Goal: Transaction & Acquisition: Purchase product/service

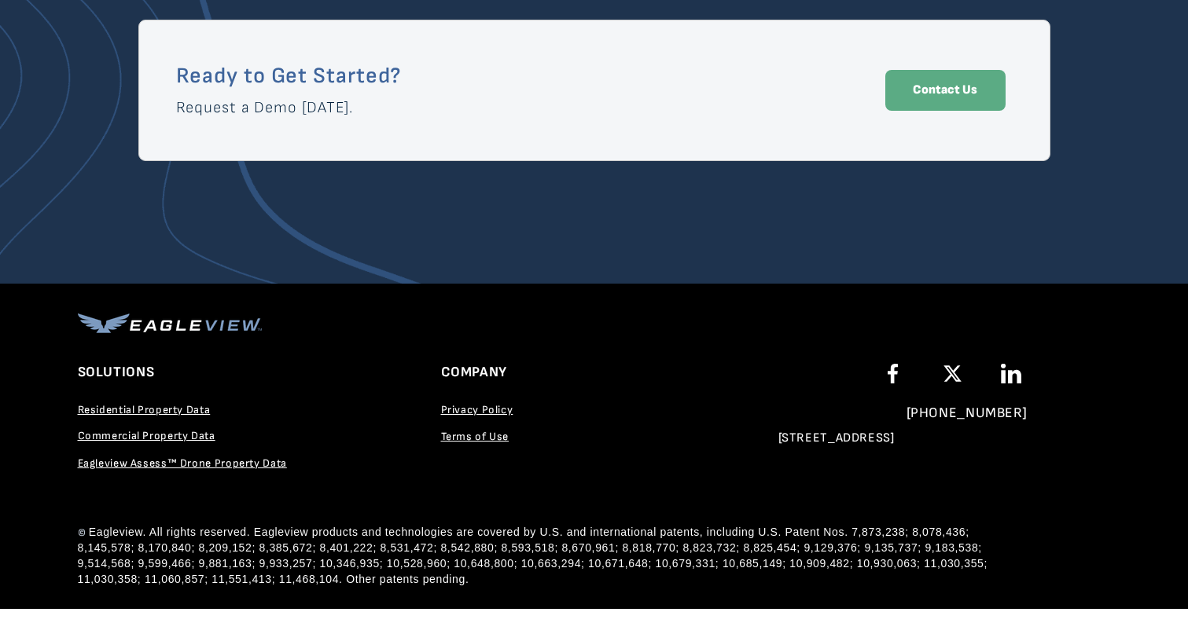
scroll to position [2800, 0]
click at [159, 434] on span "Commercial Property Data" at bounding box center [147, 435] width 138 height 13
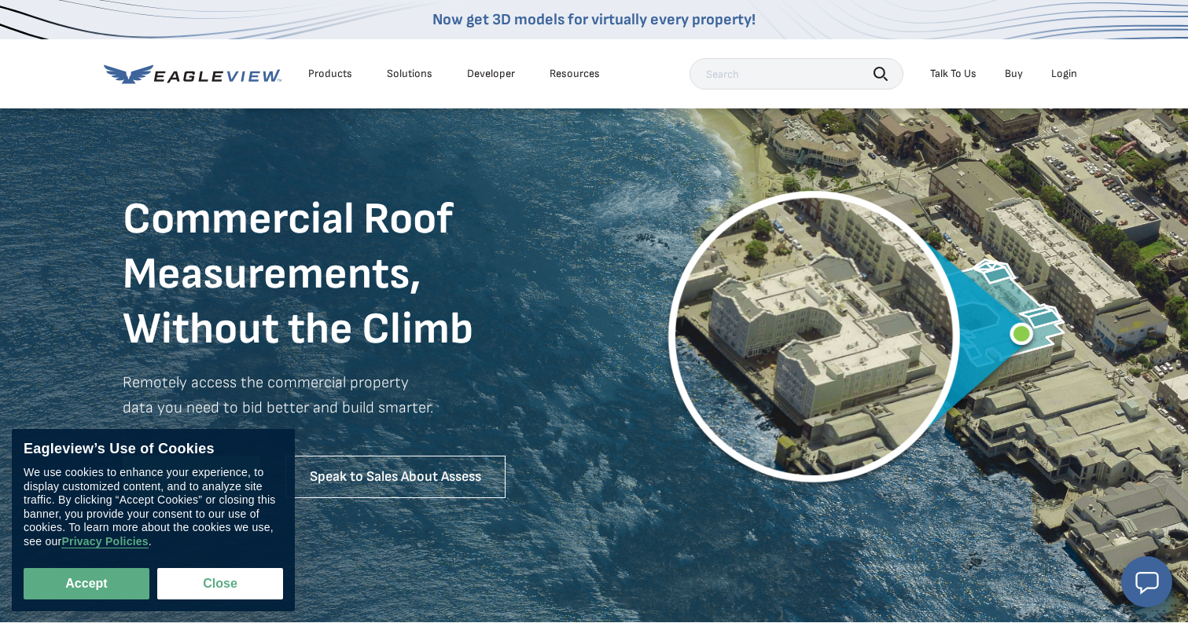
scroll to position [61, 0]
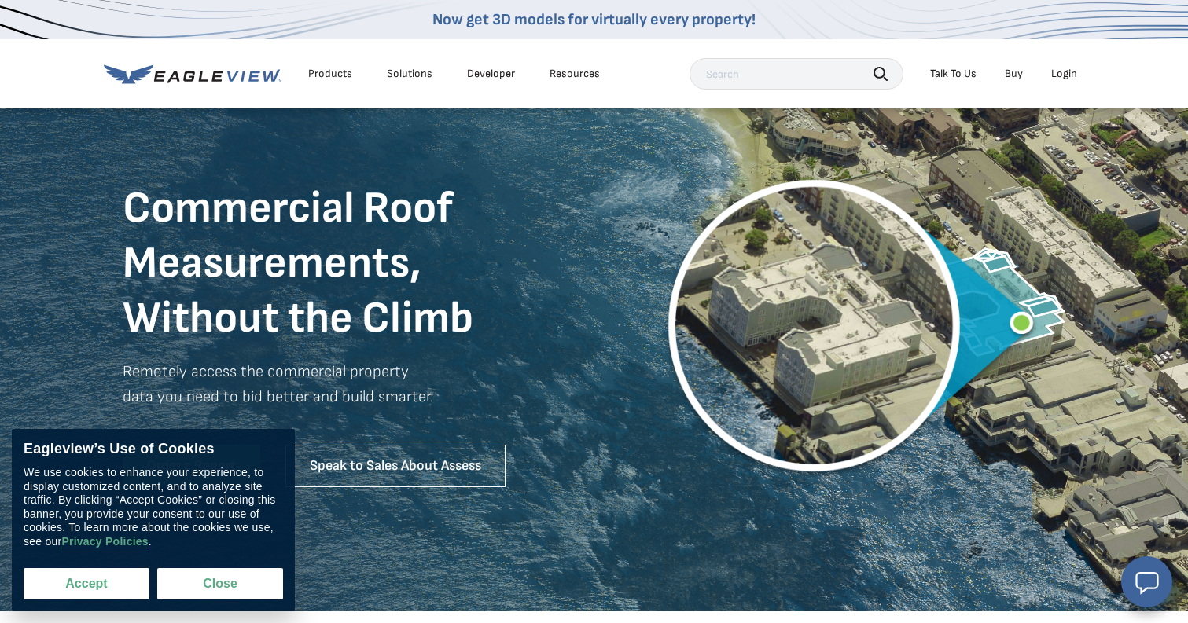
click at [66, 586] on button "Accept" at bounding box center [87, 583] width 126 height 31
checkbox input "true"
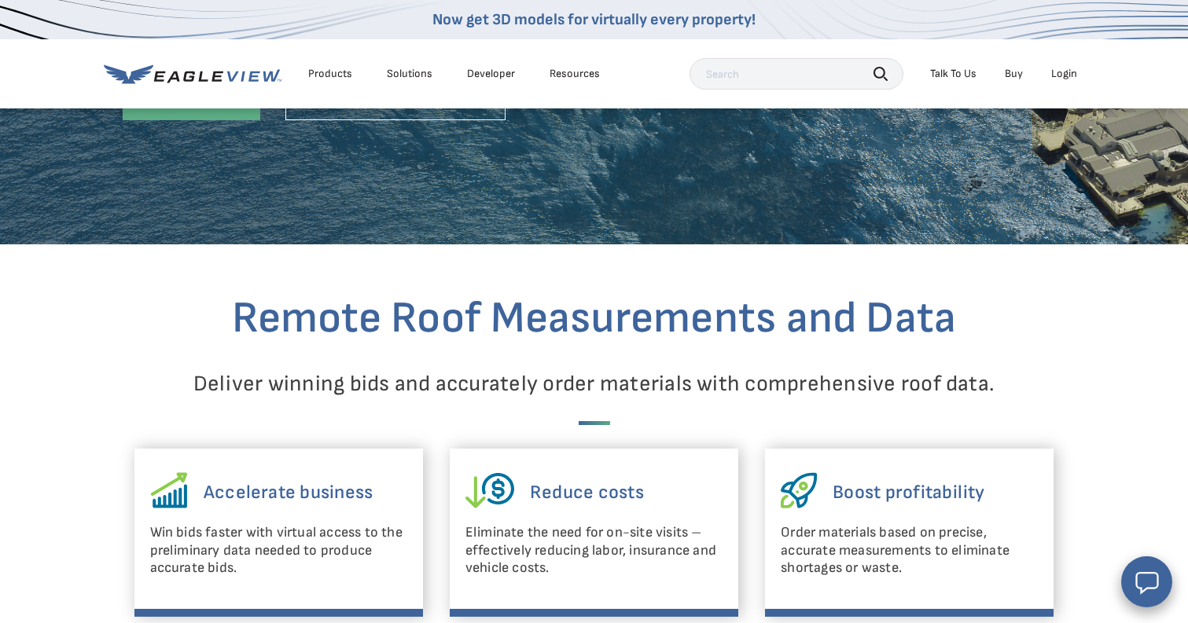
scroll to position [445, 0]
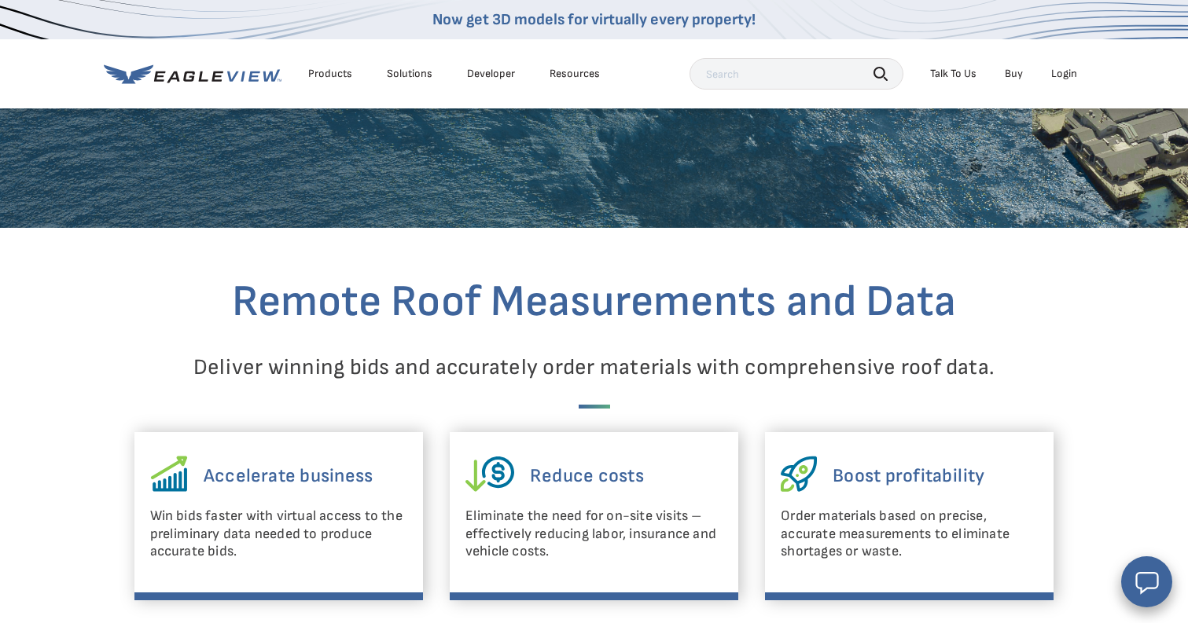
click at [1014, 70] on link "Buy" at bounding box center [1013, 74] width 18 height 14
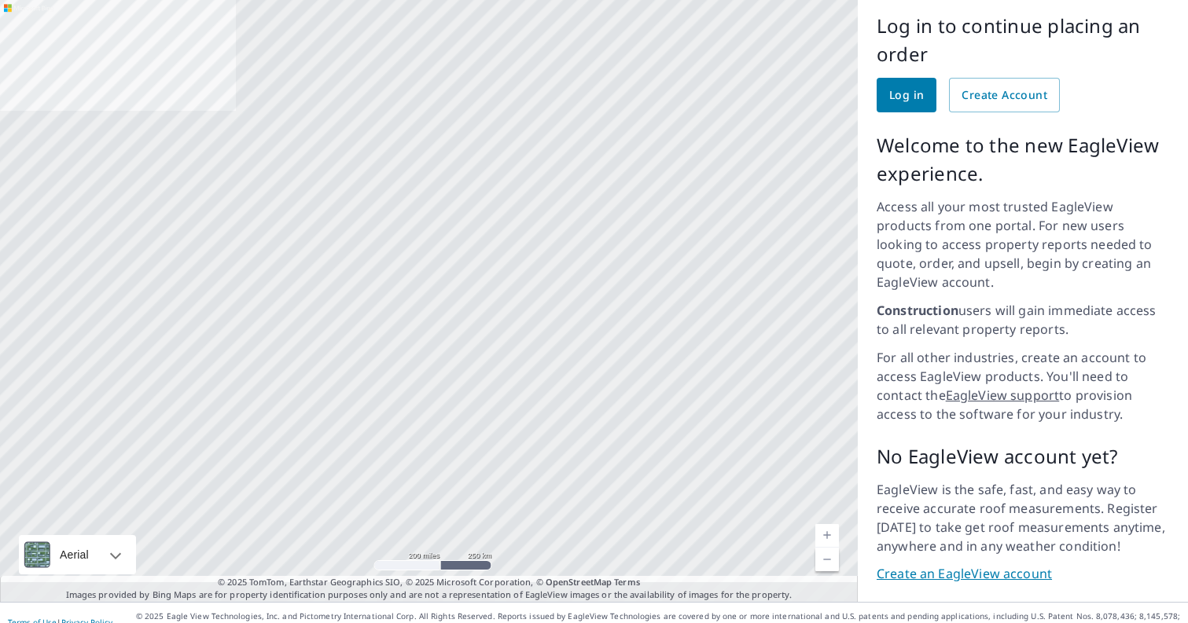
scroll to position [125, 0]
click at [824, 525] on link "Current Level 5, Zoom In" at bounding box center [827, 537] width 24 height 24
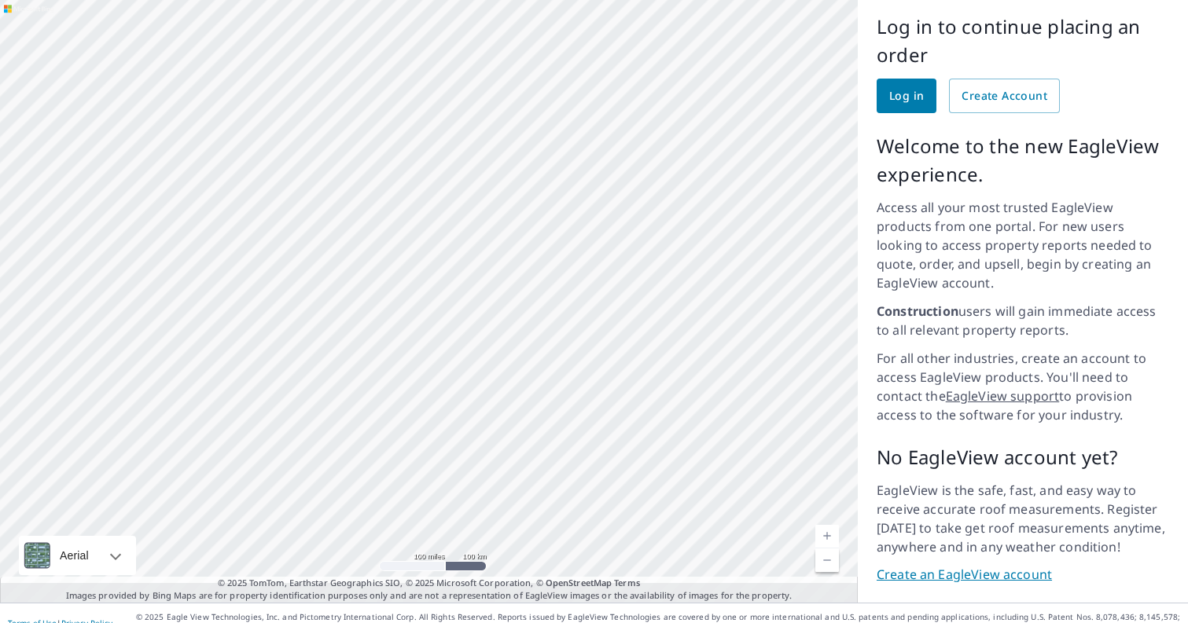
click at [824, 525] on link "Current Level 6, Zoom In" at bounding box center [827, 537] width 24 height 24
click at [824, 525] on link "Current Level 7, Zoom In" at bounding box center [827, 537] width 24 height 24
click at [824, 525] on link "Current Level 8, Zoom In" at bounding box center [827, 537] width 24 height 24
click at [824, 525] on link "Current Level 9, Zoom In" at bounding box center [827, 537] width 24 height 24
click at [824, 525] on link "Current Level 10, Zoom In" at bounding box center [827, 537] width 24 height 24
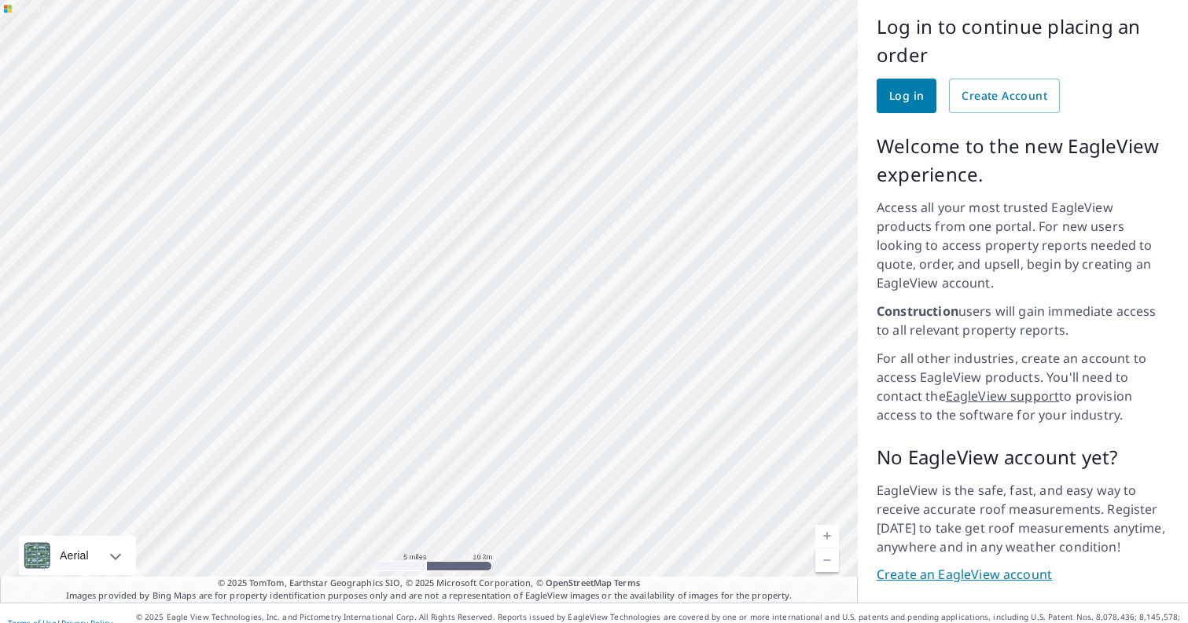
click at [824, 525] on link "Current Level 10, Zoom In" at bounding box center [827, 537] width 24 height 24
click at [824, 525] on link "Current Level 12, Zoom In" at bounding box center [827, 537] width 24 height 24
click at [824, 525] on link "Current Level 13, Zoom In" at bounding box center [827, 537] width 24 height 24
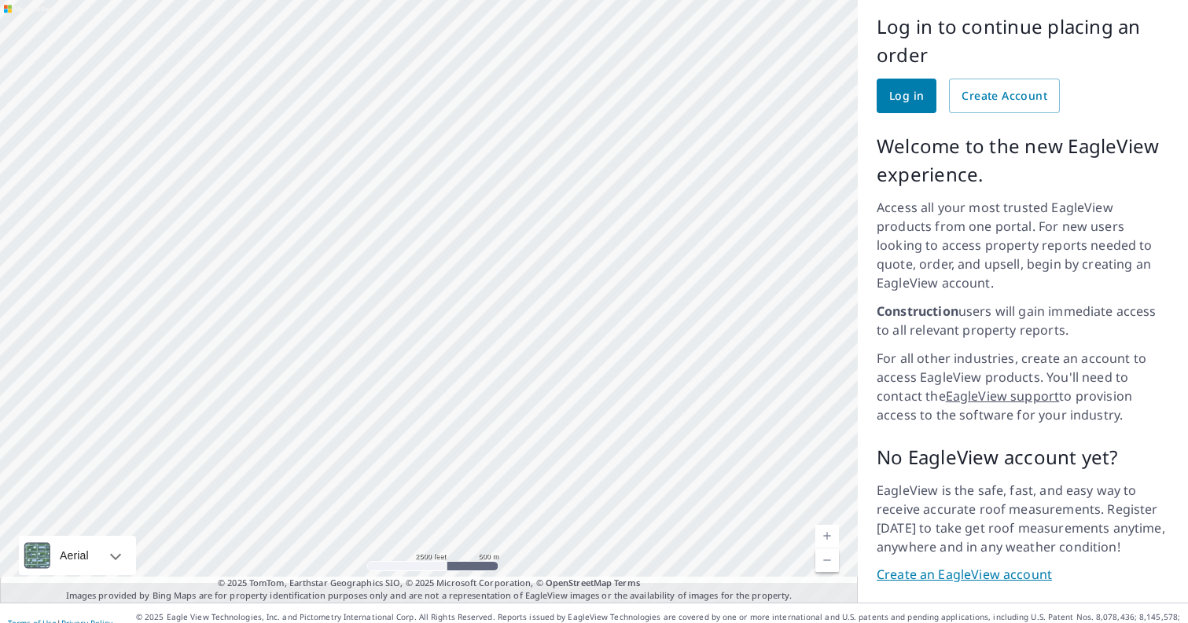
click at [824, 525] on link "Current Level 14, Zoom In" at bounding box center [827, 537] width 24 height 24
click at [824, 525] on link "Current Level 15, Zoom In" at bounding box center [827, 537] width 24 height 24
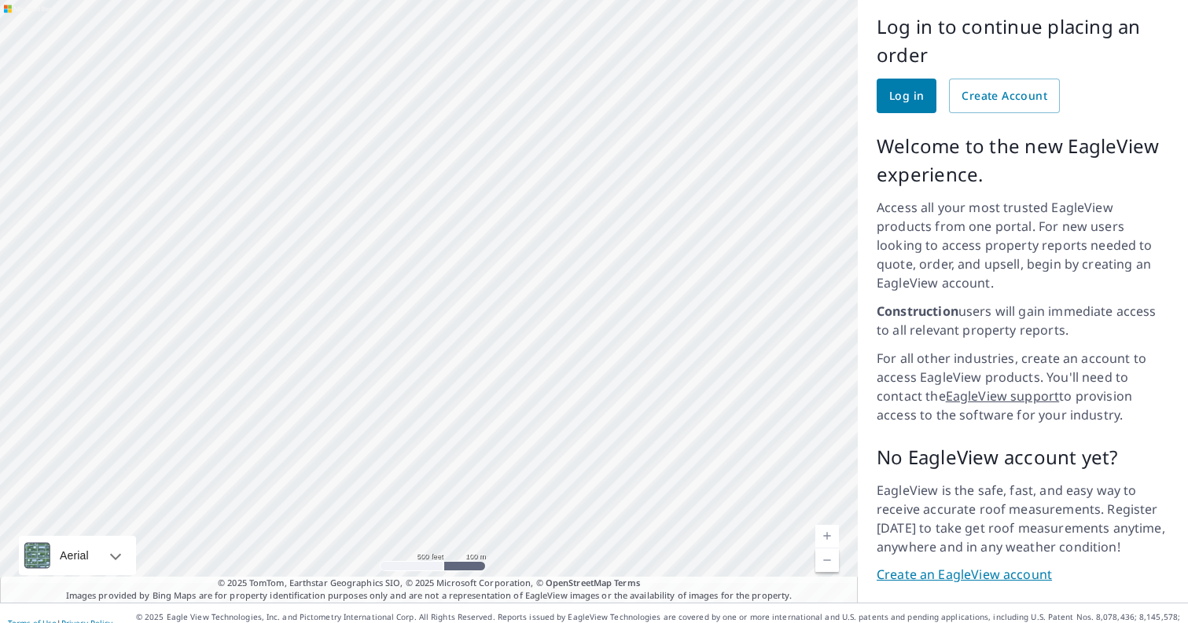
click at [824, 525] on link "Current Level 16, Zoom In" at bounding box center [827, 537] width 24 height 24
click at [824, 525] on link "Current Level 17, Zoom In" at bounding box center [827, 537] width 24 height 24
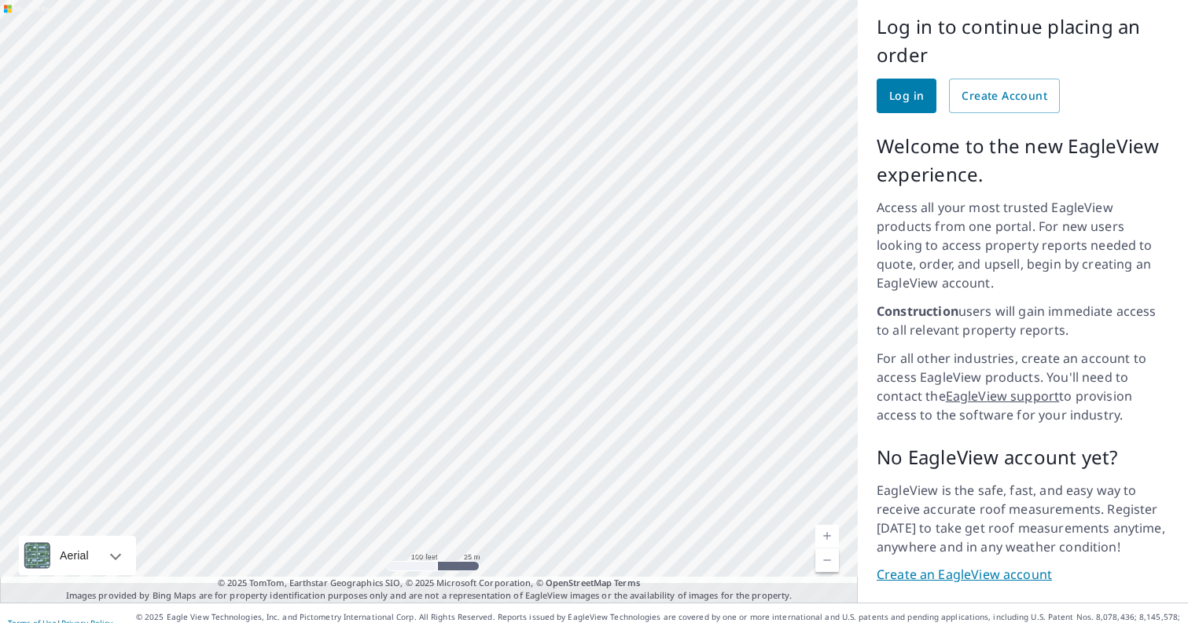
click at [824, 525] on link "Current Level 18, Zoom In" at bounding box center [827, 537] width 24 height 24
drag, startPoint x: 526, startPoint y: 472, endPoint x: 657, endPoint y: 252, distance: 255.6
click at [657, 252] on div at bounding box center [429, 298] width 858 height 609
click at [828, 525] on link "Current Level 19, Zoom In" at bounding box center [827, 537] width 24 height 24
click at [827, 549] on link "Current Level 20, Zoom Out" at bounding box center [827, 561] width 24 height 24
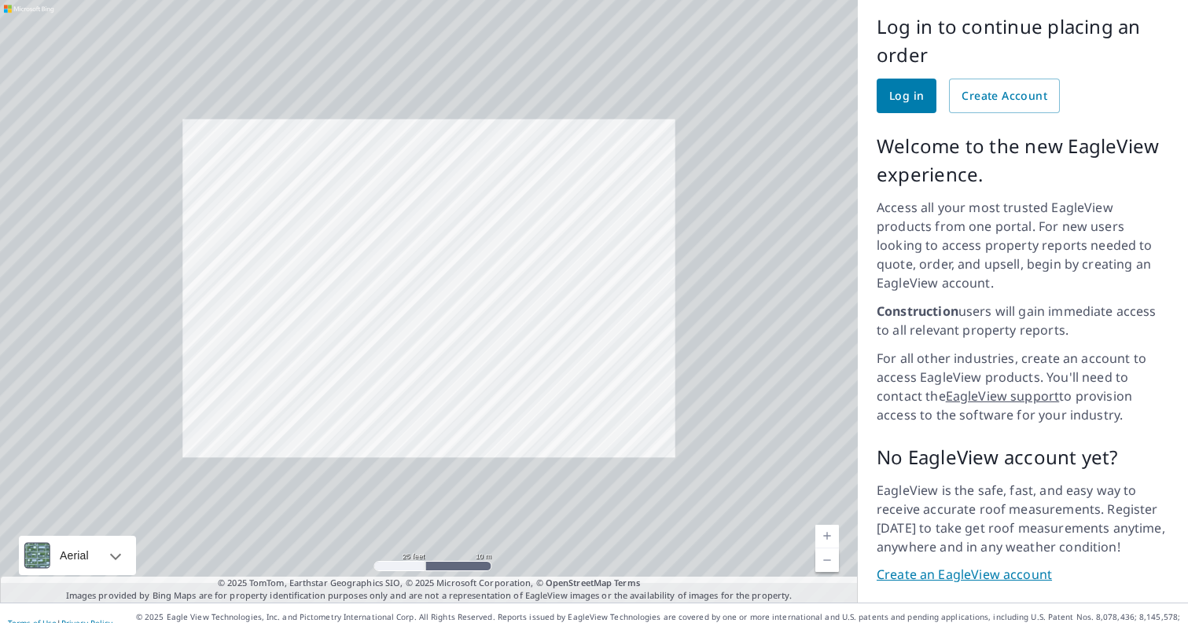
click at [827, 549] on link "Current Level 20, Zoom Out" at bounding box center [827, 561] width 24 height 24
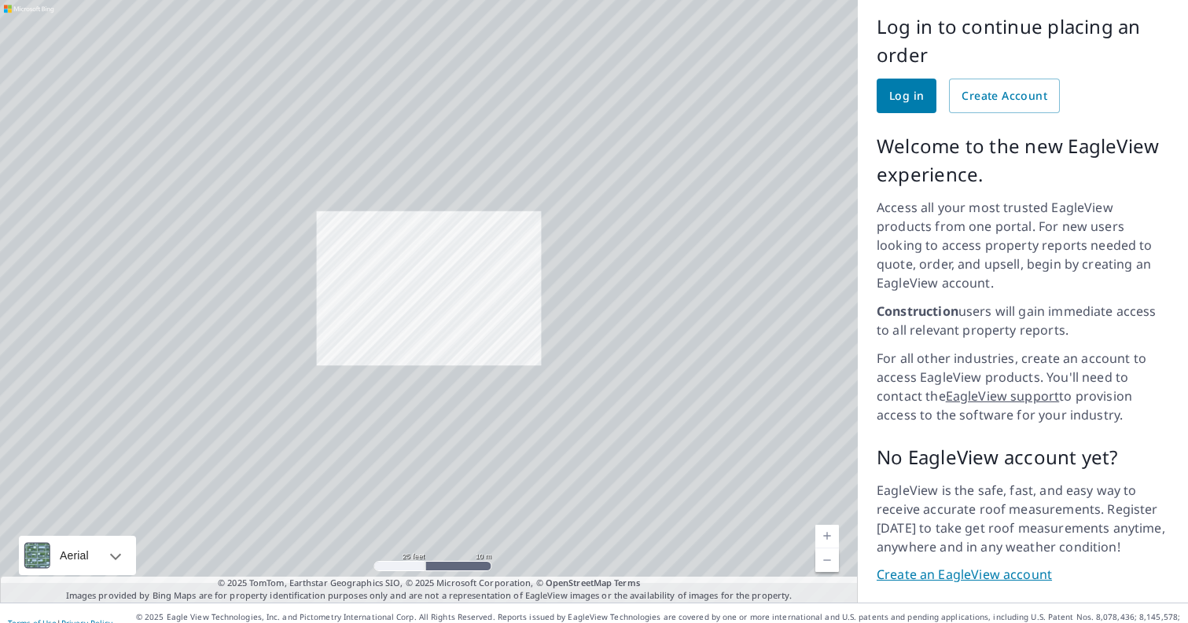
click at [827, 549] on link "Current Level 18.22859146937798, Zoom Out" at bounding box center [827, 561] width 24 height 24
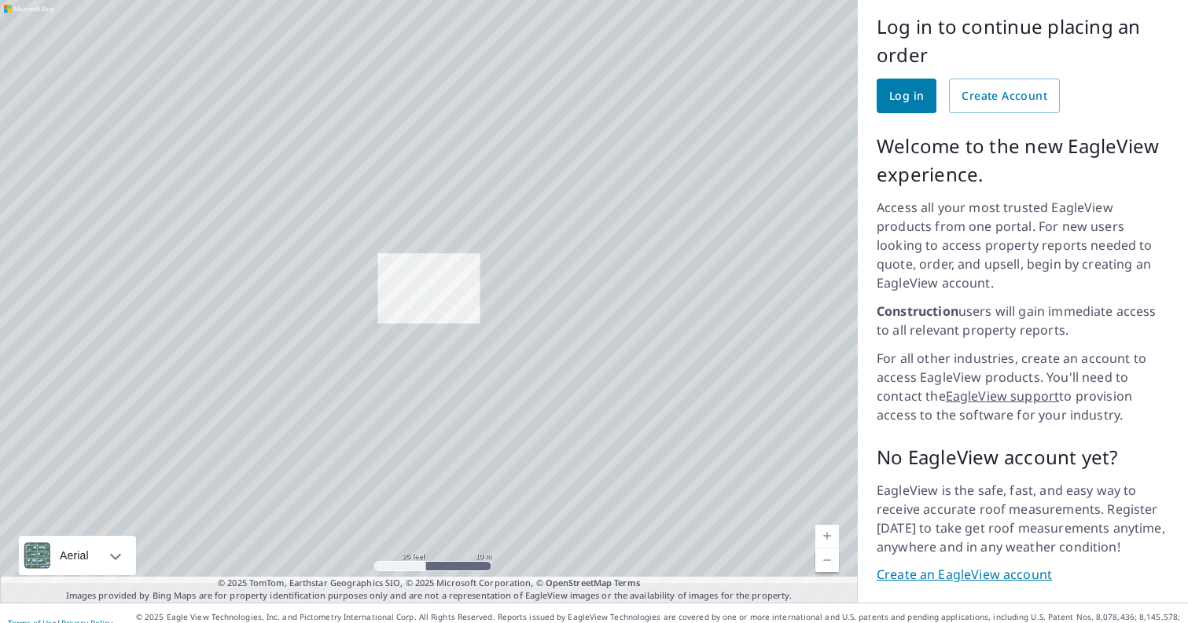
click at [827, 549] on link "Current Level 17.319924589347647, Zoom Out" at bounding box center [827, 561] width 24 height 24
click at [827, 549] on link "Current Level 16.493377075429905, Zoom Out" at bounding box center [827, 561] width 24 height 24
click at [827, 549] on link "Current Level 14.59000970349482, Zoom Out" at bounding box center [827, 561] width 24 height 24
click at [827, 549] on link "Current Level 13.695411594989695, Zoom Out" at bounding box center [827, 561] width 24 height 24
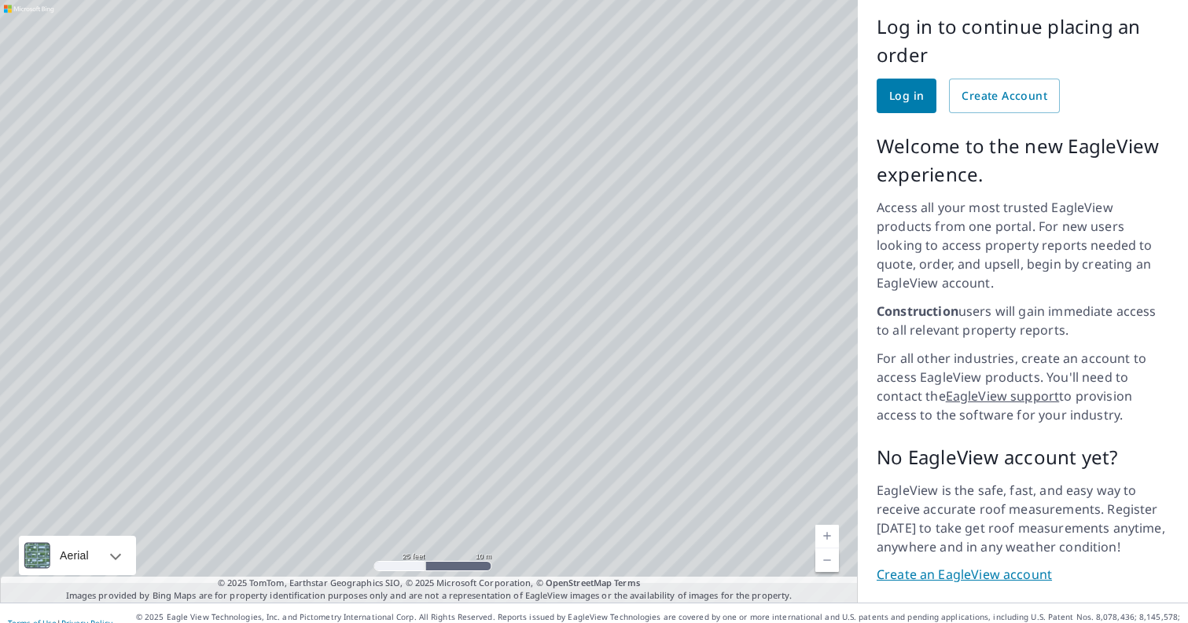
click at [827, 549] on link "Current Level 13.695411594989695, Zoom Out" at bounding box center [827, 561] width 24 height 24
click at [827, 549] on link "Current Level 11.736086347847209, Zoom Out" at bounding box center [827, 561] width 24 height 24
